Goal: Information Seeking & Learning: Learn about a topic

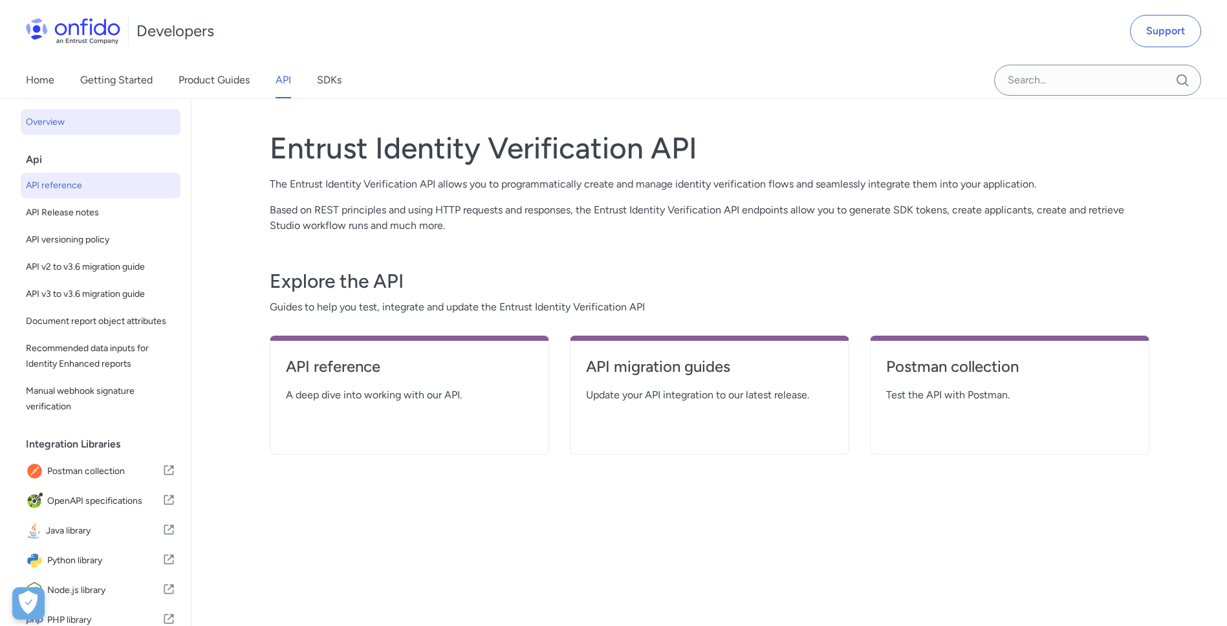
click at [43, 180] on span "API reference" at bounding box center [100, 186] width 149 height 16
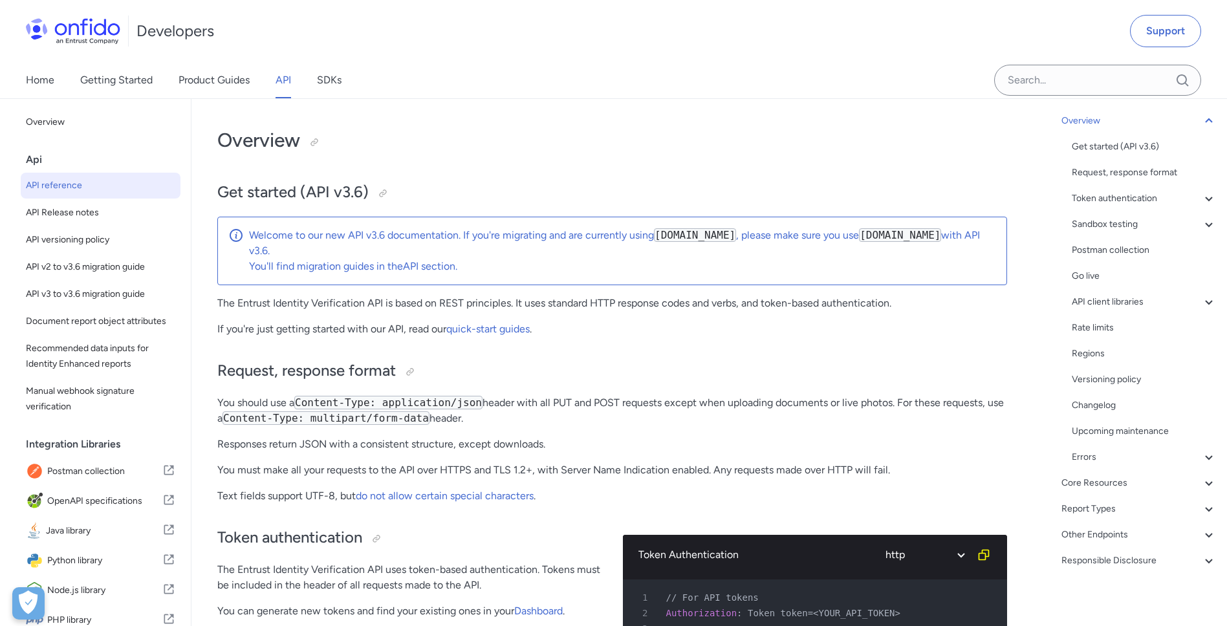
scroll to position [88, 0]
click at [1121, 527] on div "Other Endpoints" at bounding box center [1139, 531] width 155 height 16
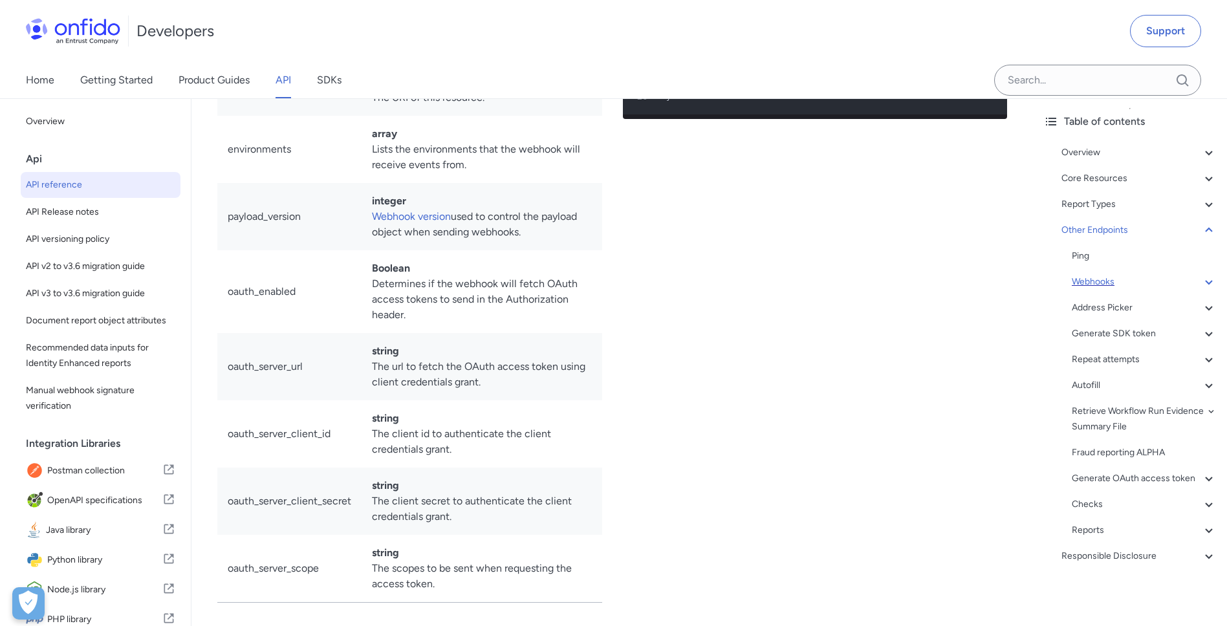
click at [1091, 274] on div "Webhooks" at bounding box center [1144, 282] width 145 height 16
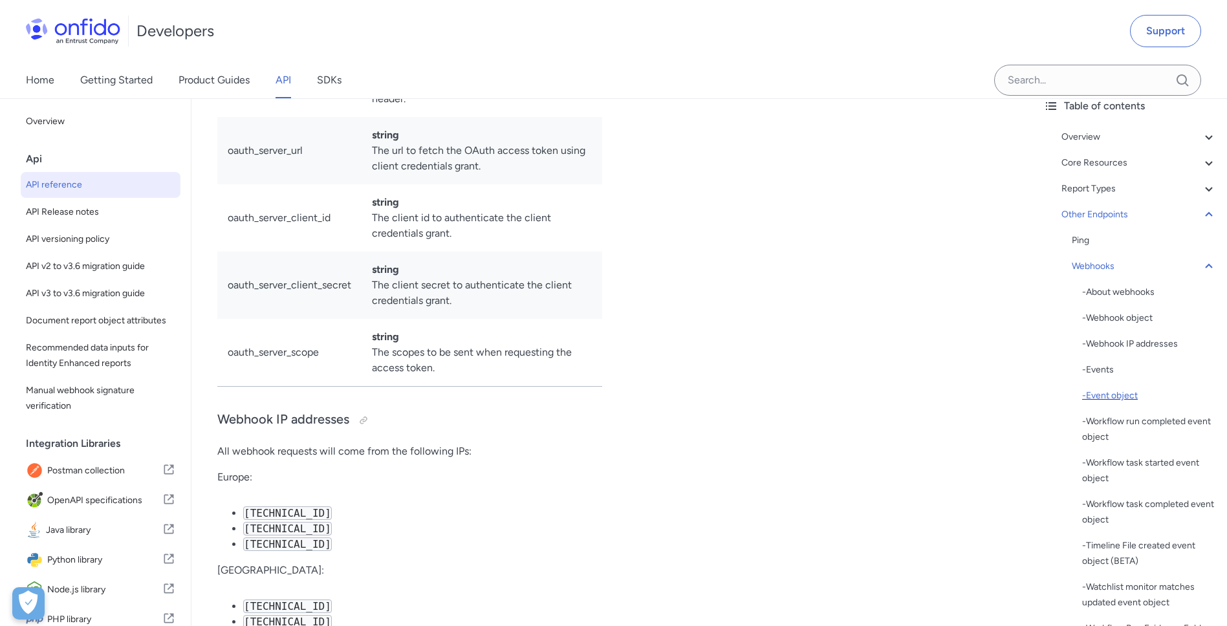
click at [1132, 395] on div "- Event object" at bounding box center [1149, 396] width 135 height 16
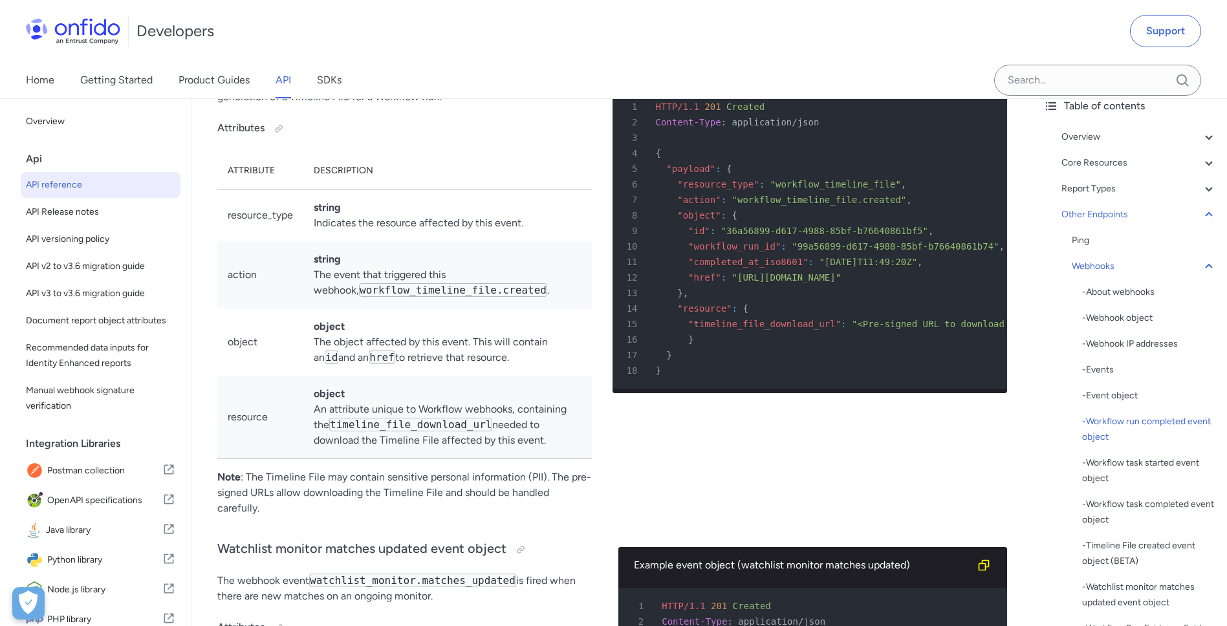
scroll to position [101052, 0]
